Goal: Transaction & Acquisition: Purchase product/service

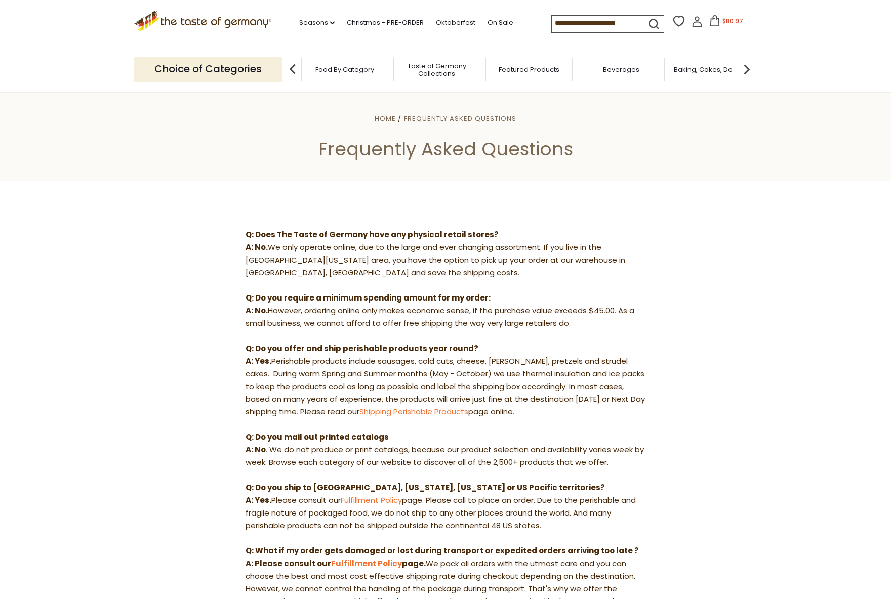
click at [210, 19] on icon ".st0{fill:#EDD300;} .st1{fill:#D33E21;}" at bounding box center [202, 21] width 137 height 21
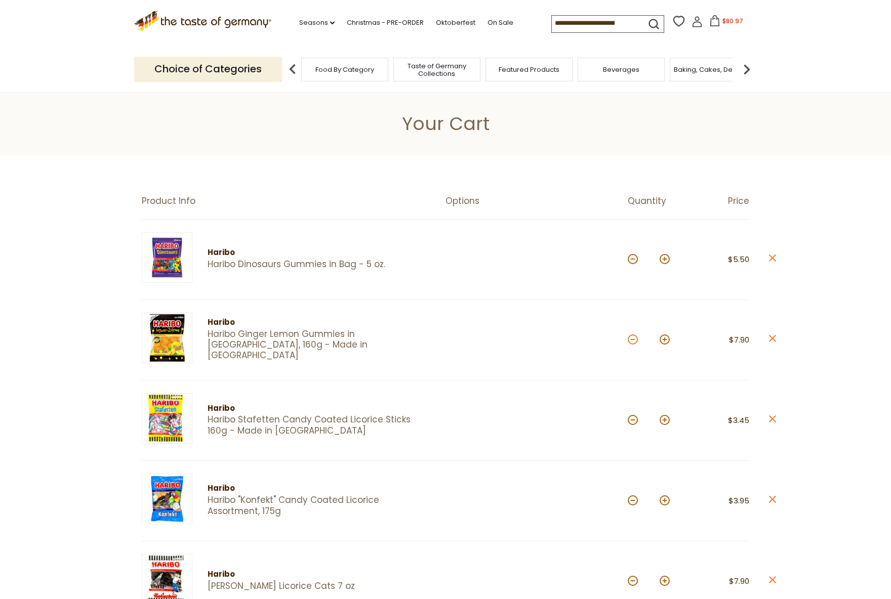
click at [632, 341] on button at bounding box center [633, 339] width 10 height 10
type input "*"
click at [632, 262] on button at bounding box center [633, 259] width 10 height 10
type input "*"
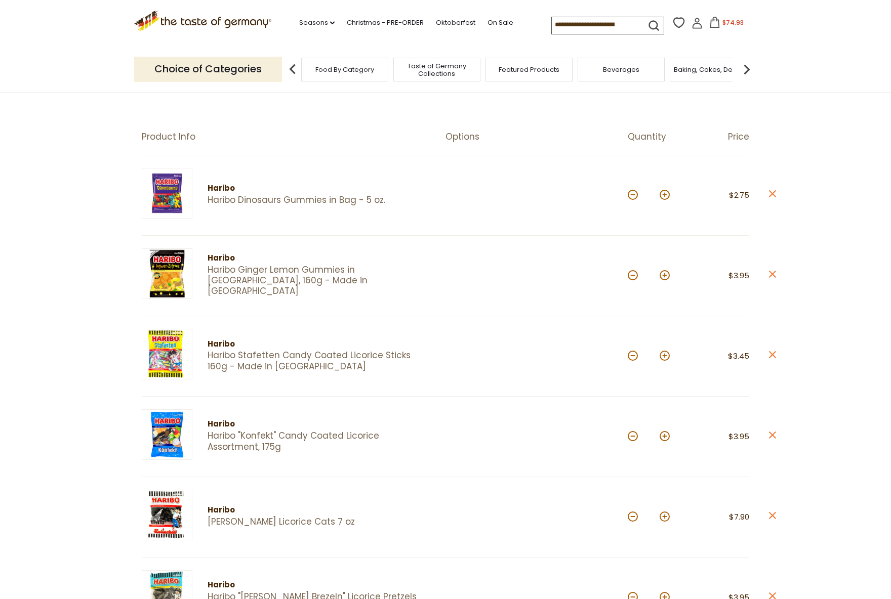
scroll to position [101, 0]
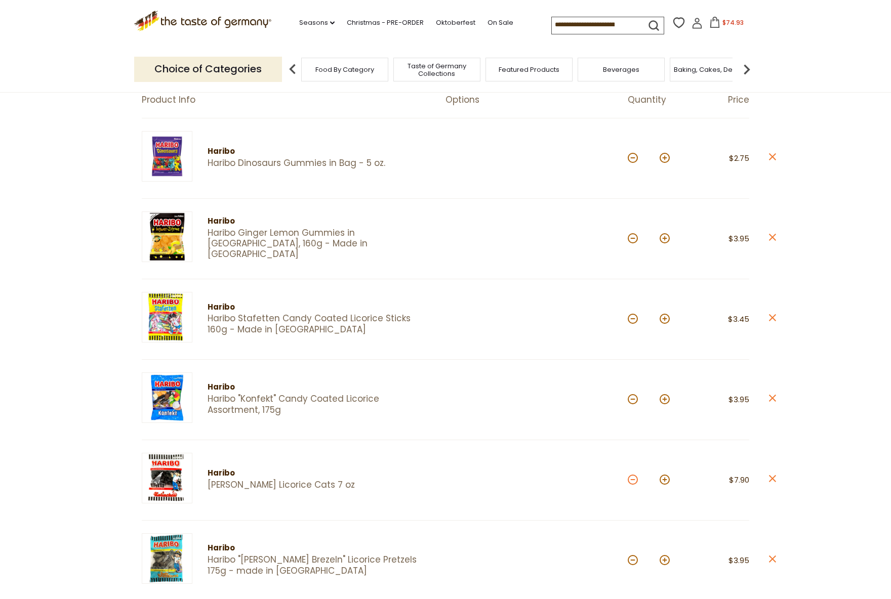
click at [633, 482] on button at bounding box center [633, 480] width 10 height 10
type input "*"
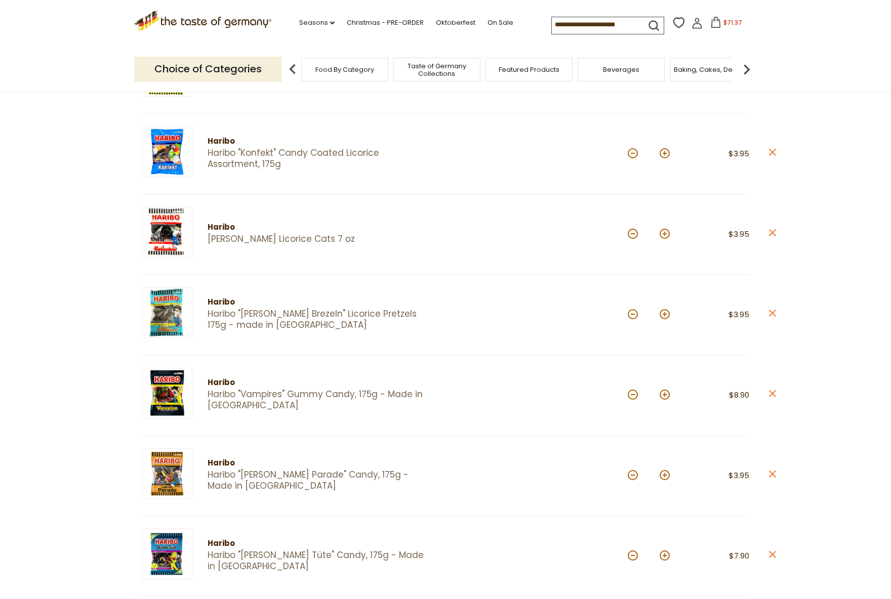
scroll to position [354, 0]
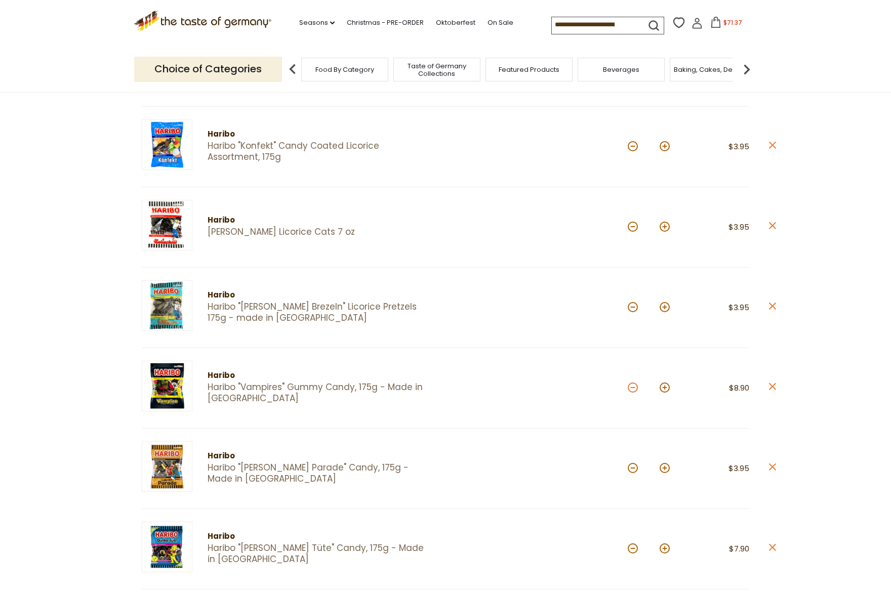
click at [632, 389] on button at bounding box center [633, 388] width 10 height 10
type input "*"
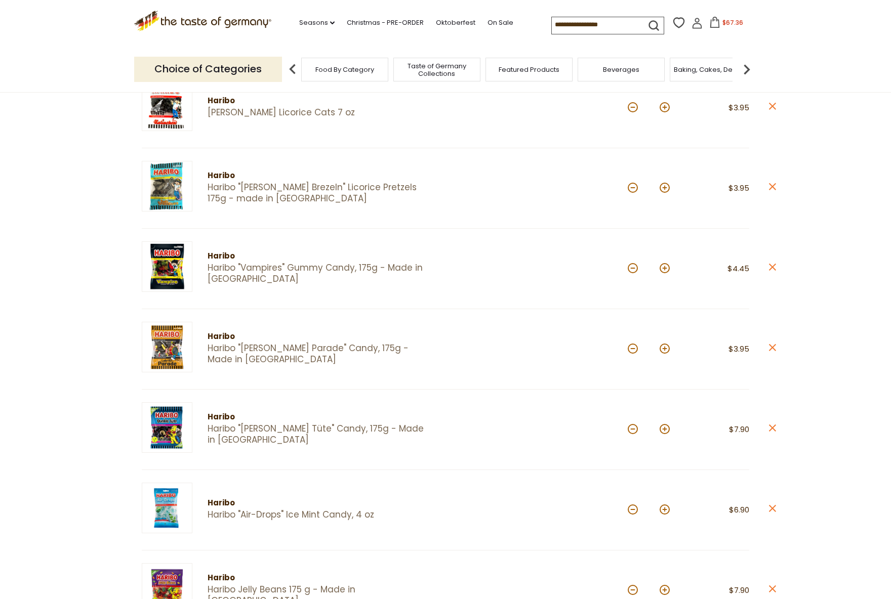
scroll to position [506, 0]
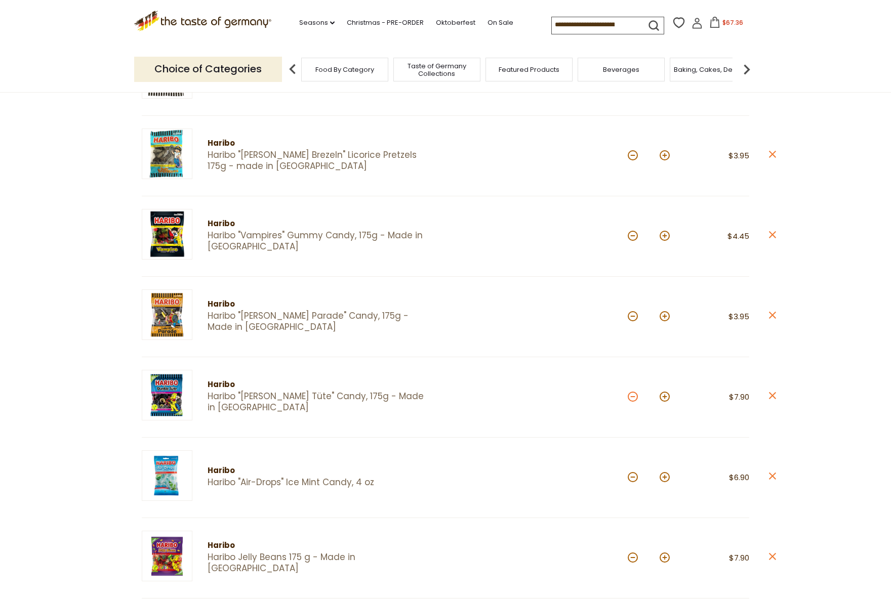
click at [631, 399] on button at bounding box center [633, 397] width 10 height 10
type input "*"
click at [634, 480] on button at bounding box center [633, 477] width 10 height 10
type input "*"
click at [632, 563] on button at bounding box center [633, 558] width 10 height 10
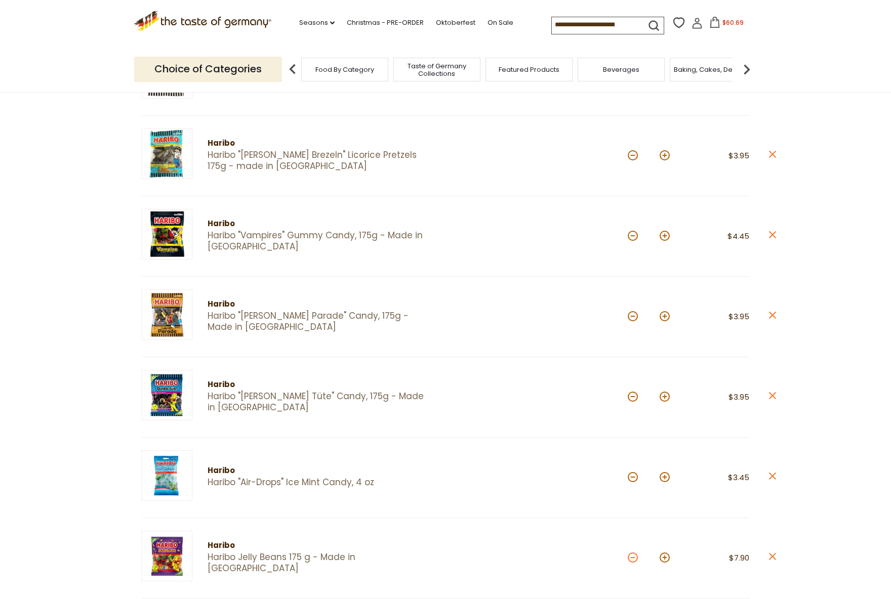
type input "*"
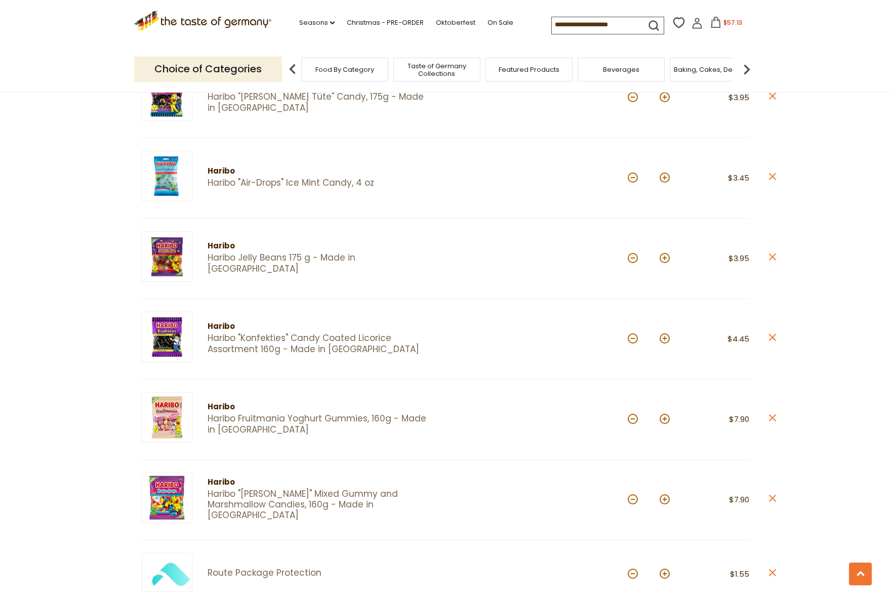
scroll to position [810, 0]
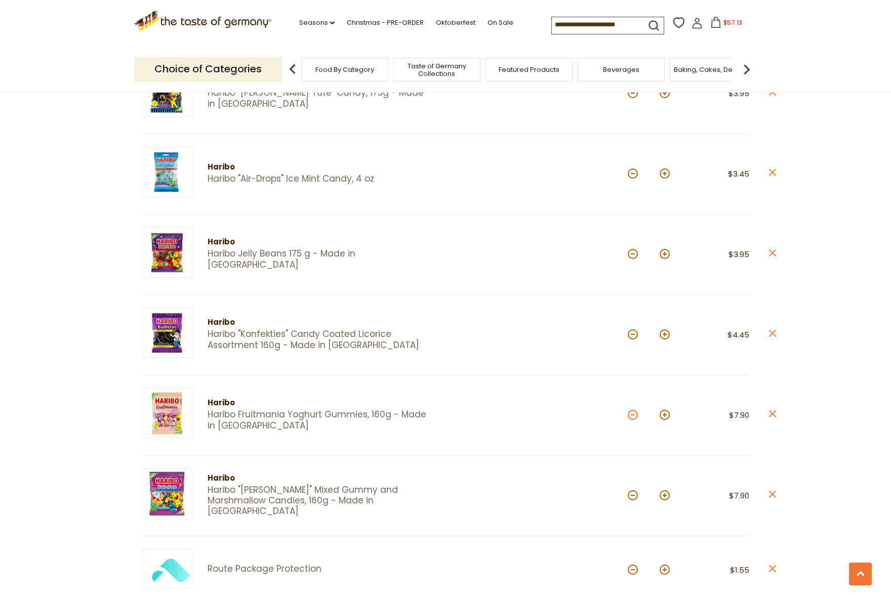
click at [630, 419] on button at bounding box center [633, 415] width 10 height 10
type input "*"
click at [630, 494] on button at bounding box center [633, 495] width 10 height 10
type input "*"
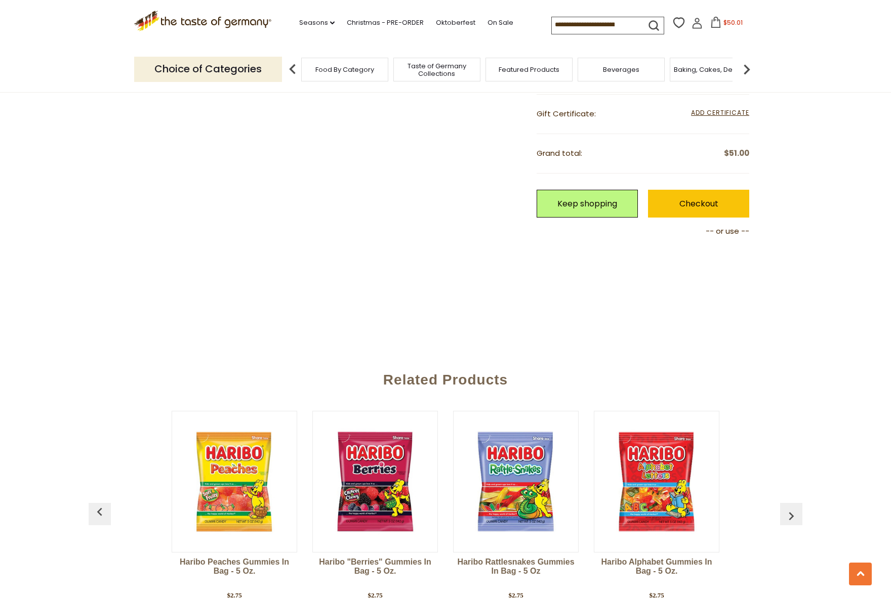
scroll to position [1518, 0]
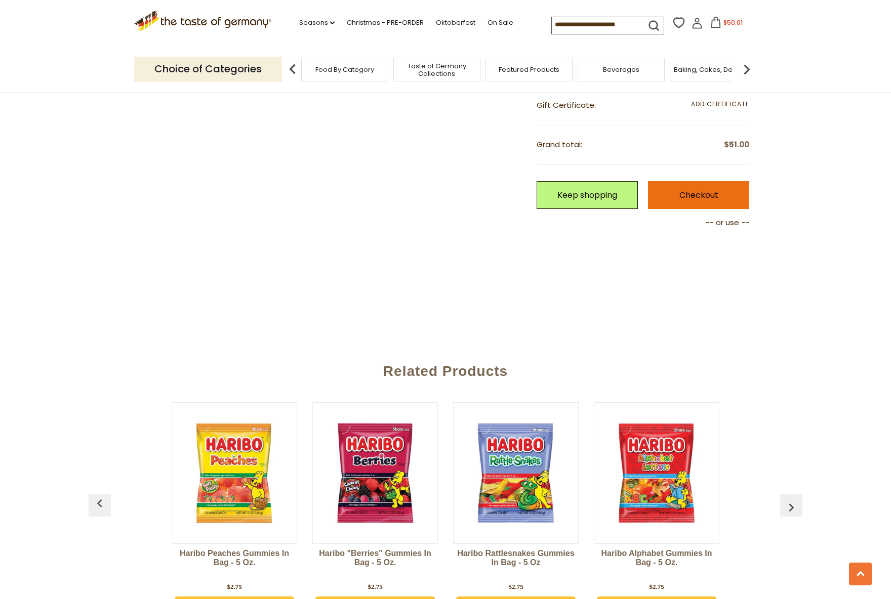
click at [686, 199] on link "Checkout" at bounding box center [698, 195] width 101 height 28
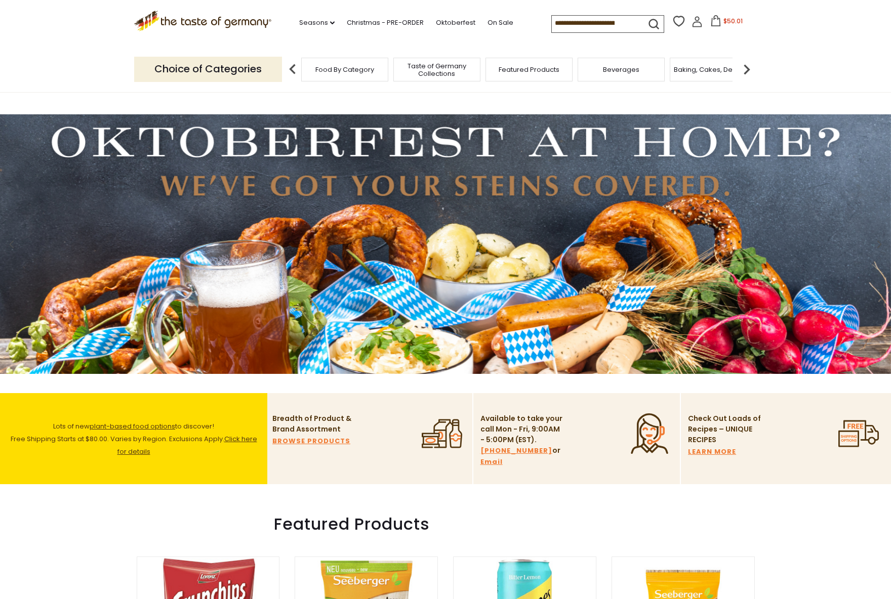
click at [144, 451] on link "Click here for details" at bounding box center [187, 445] width 140 height 22
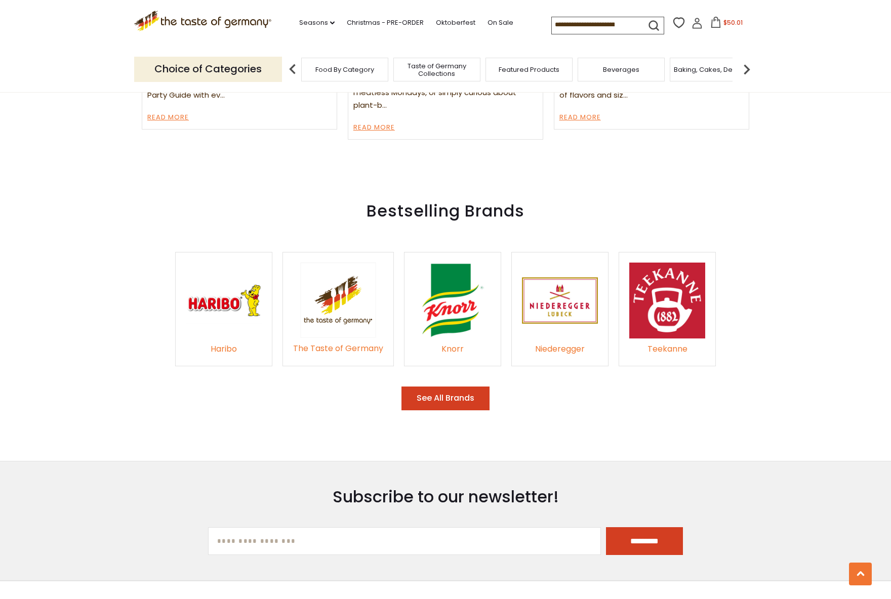
scroll to position [1666, 0]
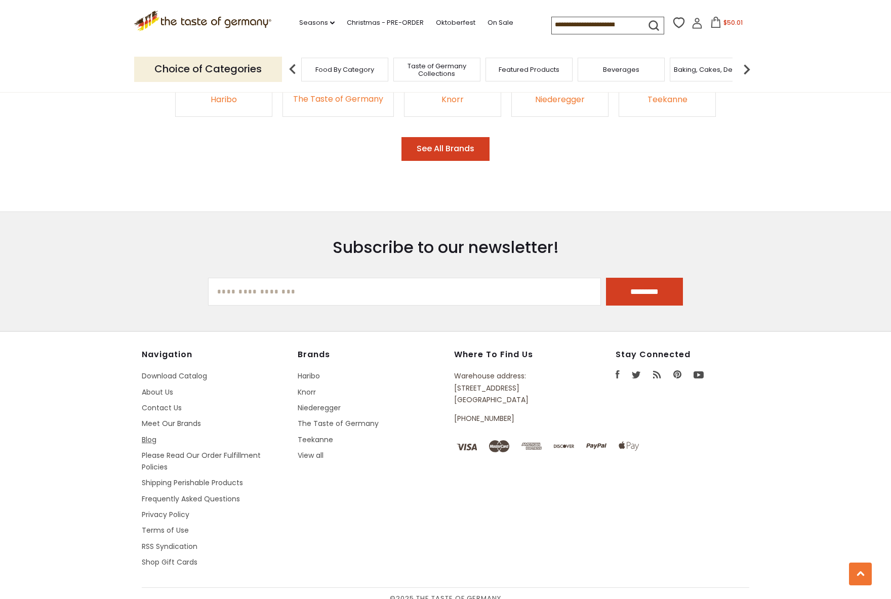
click at [155, 435] on link "Blog" at bounding box center [149, 440] width 15 height 10
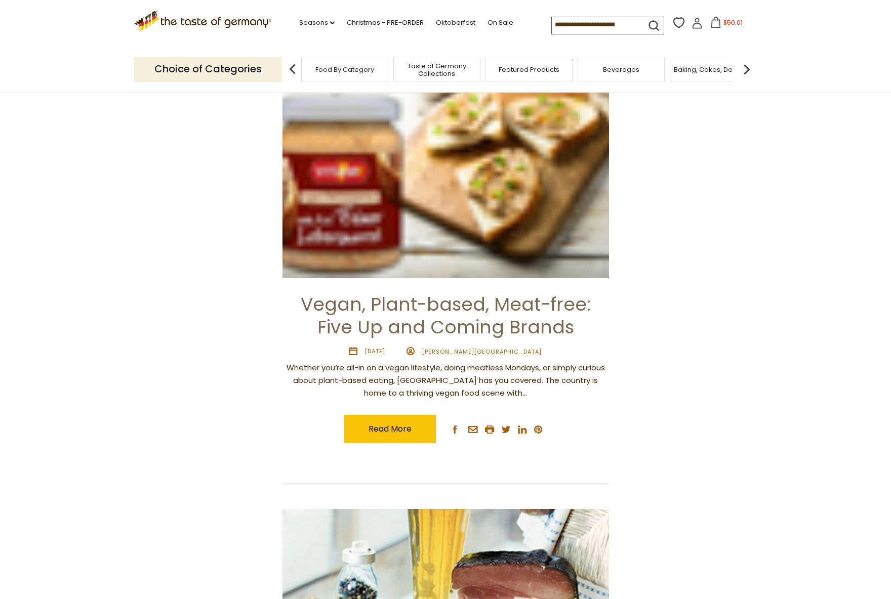
scroll to position [658, 0]
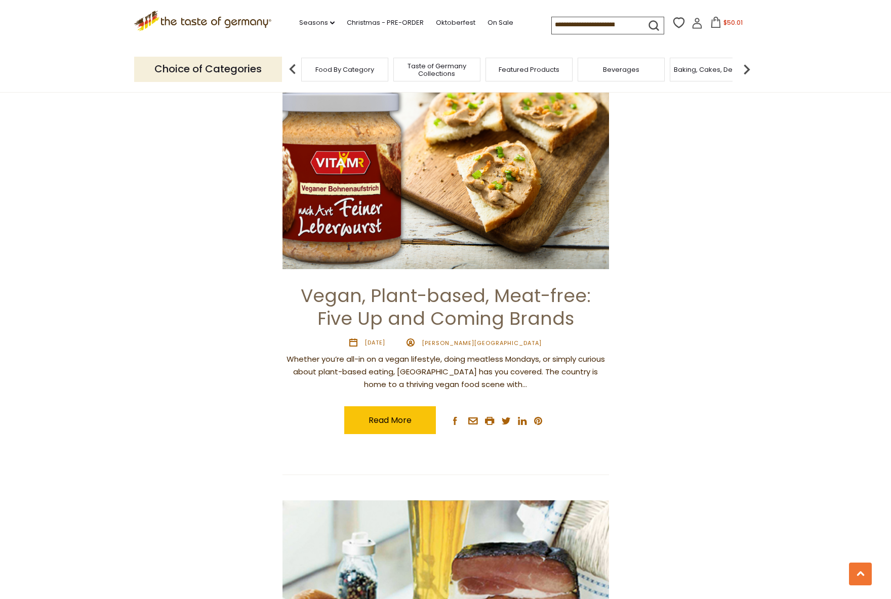
click at [232, 21] on icon ".st0{fill:#EDD300;} .st1{fill:#D33E21;}" at bounding box center [202, 21] width 137 height 21
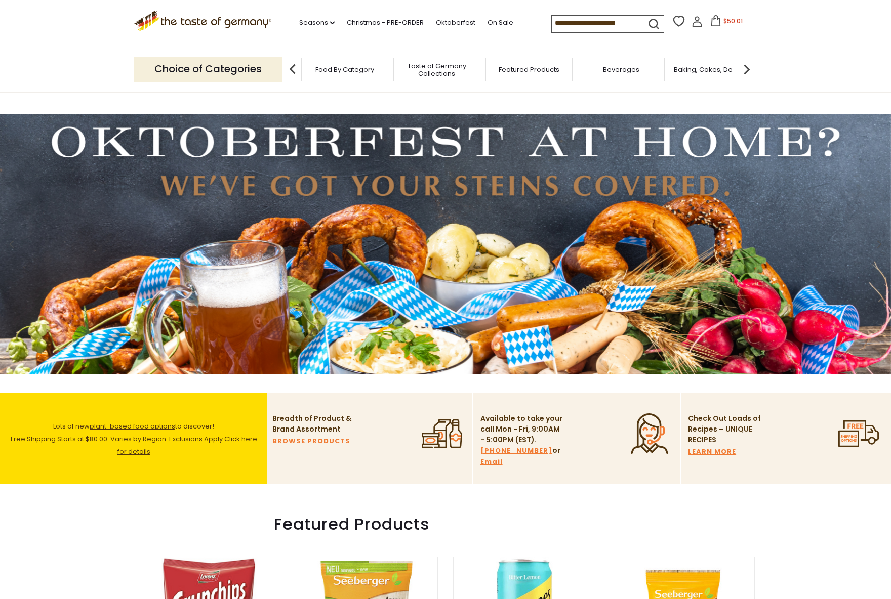
click at [745, 66] on img at bounding box center [746, 69] width 20 height 20
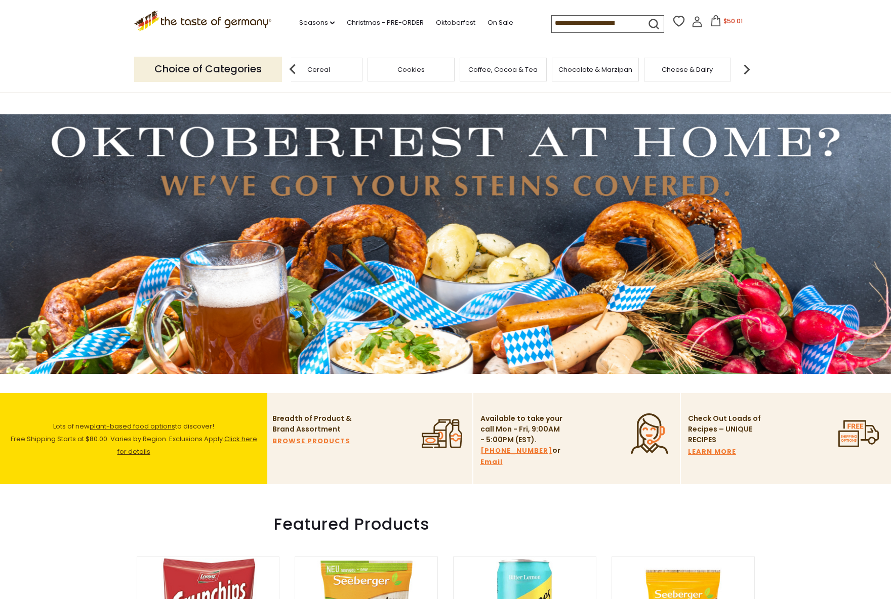
click at [745, 66] on img at bounding box center [746, 69] width 20 height 20
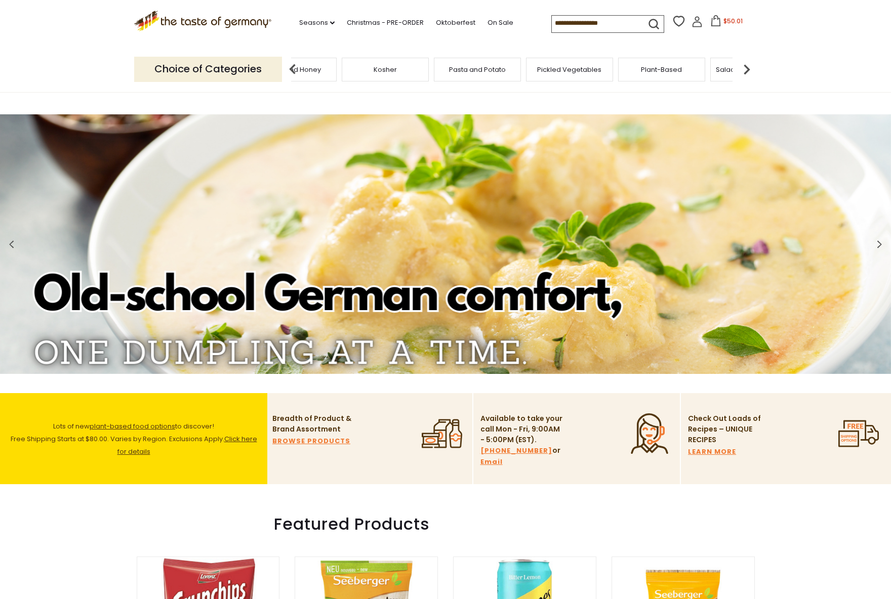
click at [745, 66] on img at bounding box center [746, 69] width 20 height 20
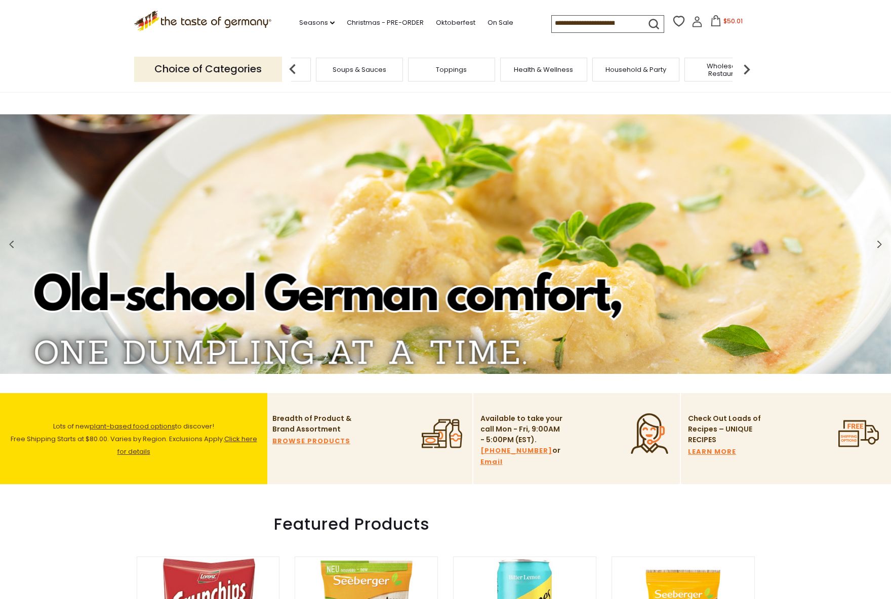
click at [745, 66] on img at bounding box center [746, 69] width 20 height 20
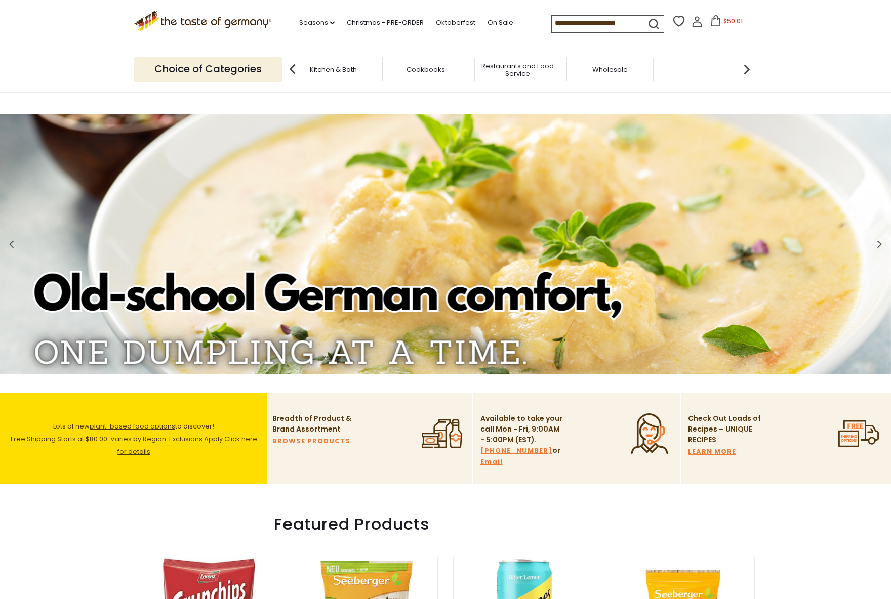
click at [745, 66] on img at bounding box center [746, 69] width 20 height 20
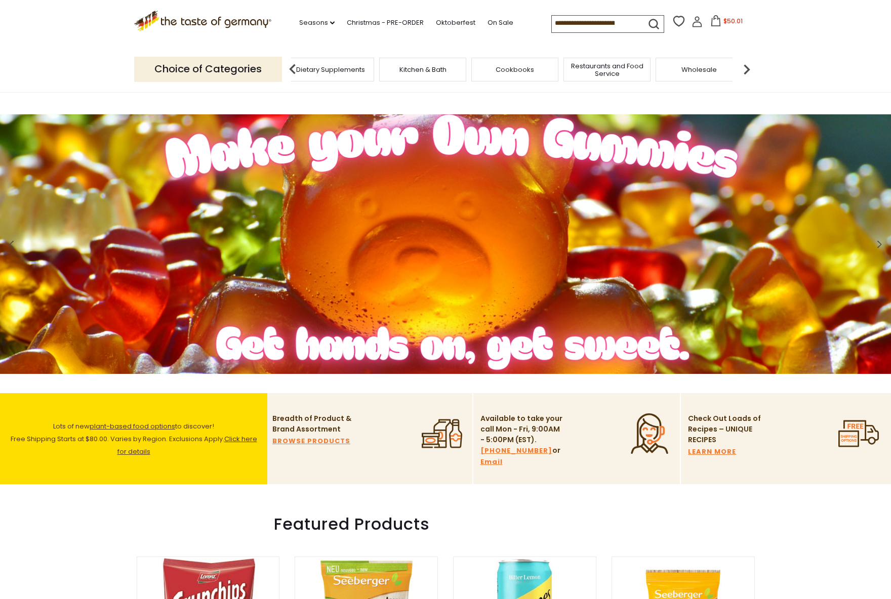
click at [135, 441] on span "Lots of new plant-based food options to discover! Free Shipping Starts at $80.0…" at bounding box center [134, 439] width 246 height 35
click at [182, 435] on span "Lots of new plant-based food options to discover! Free Shipping Starts at $80.0…" at bounding box center [134, 439] width 246 height 35
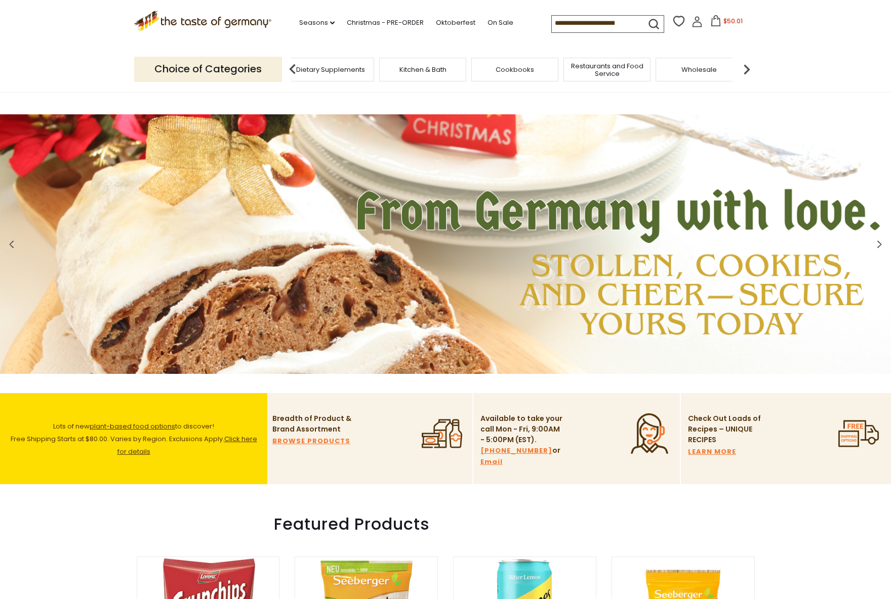
click at [142, 426] on span "plant-based food options" at bounding box center [133, 427] width 86 height 10
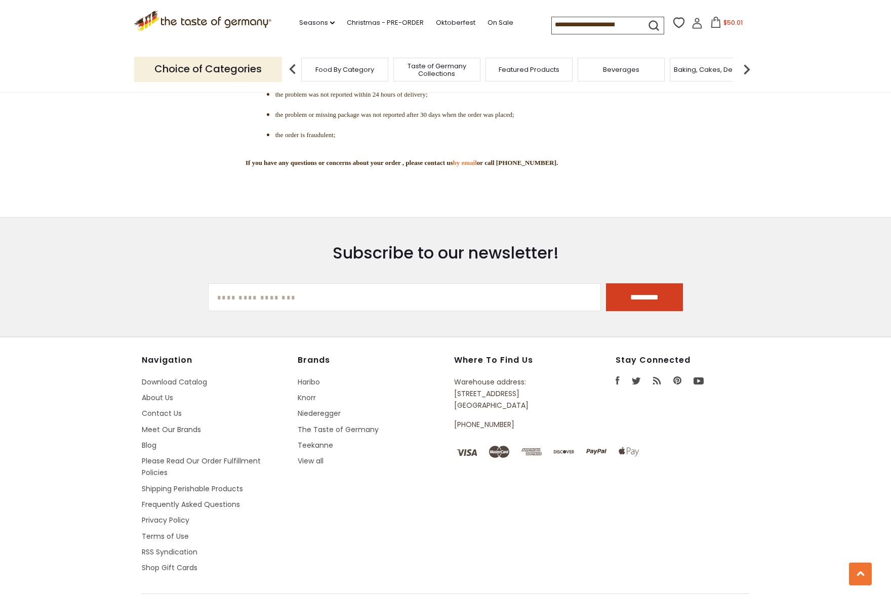
scroll to position [2803, 0]
